Goal: Task Accomplishment & Management: Complete application form

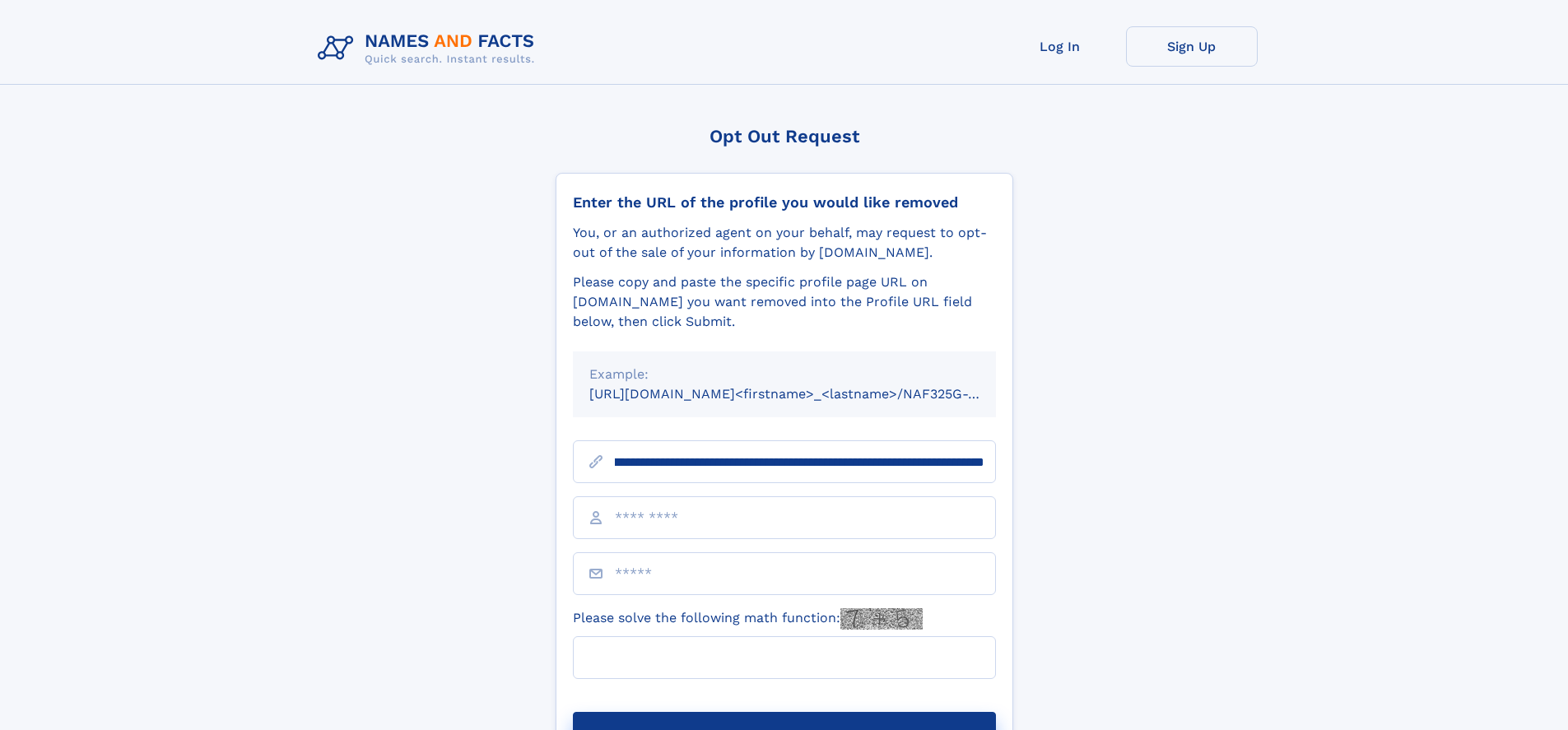
scroll to position [0, 192]
type input "**********"
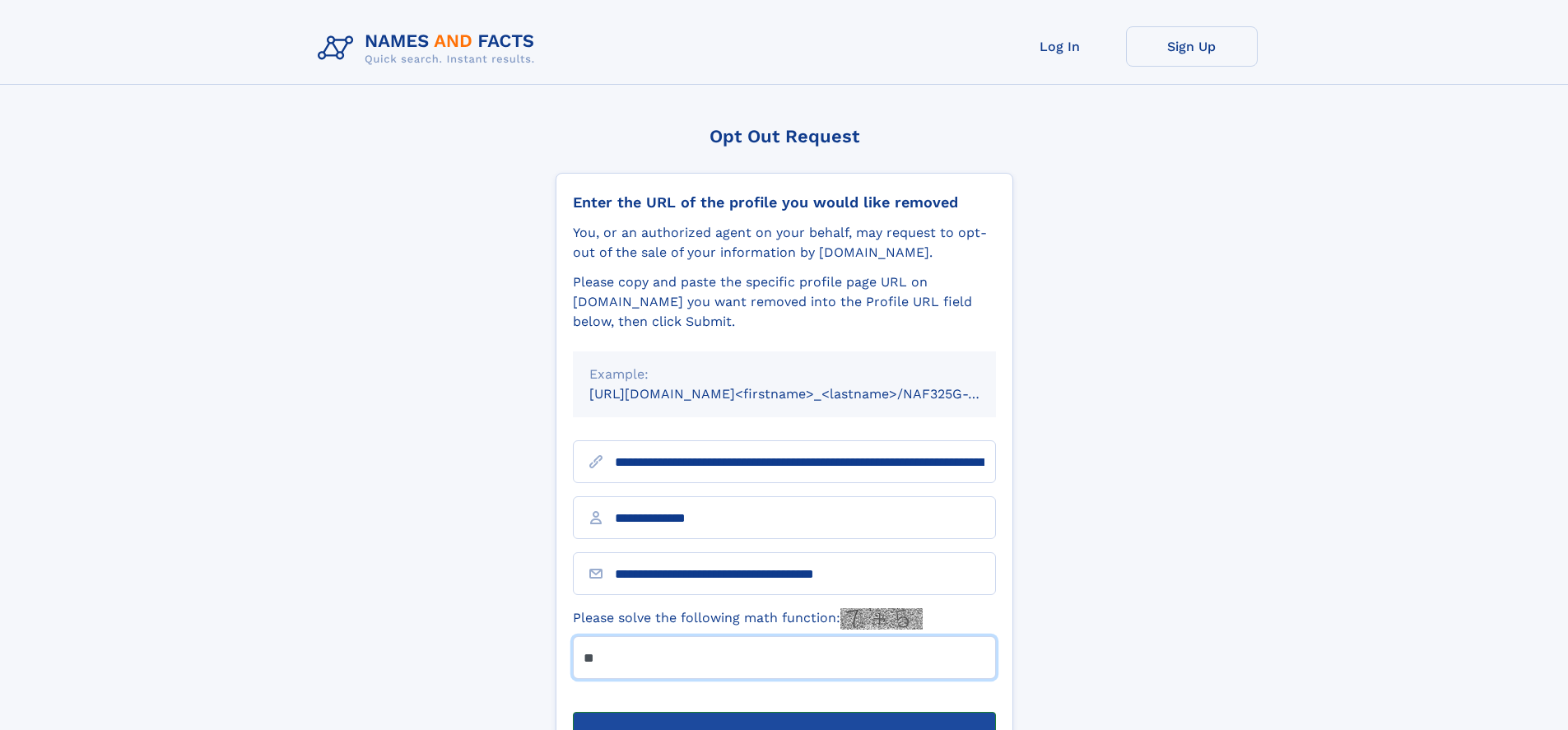
type input "**"
click at [784, 712] on button "Submit Opt Out Request" at bounding box center [784, 738] width 423 height 53
